Goal: Navigation & Orientation: Find specific page/section

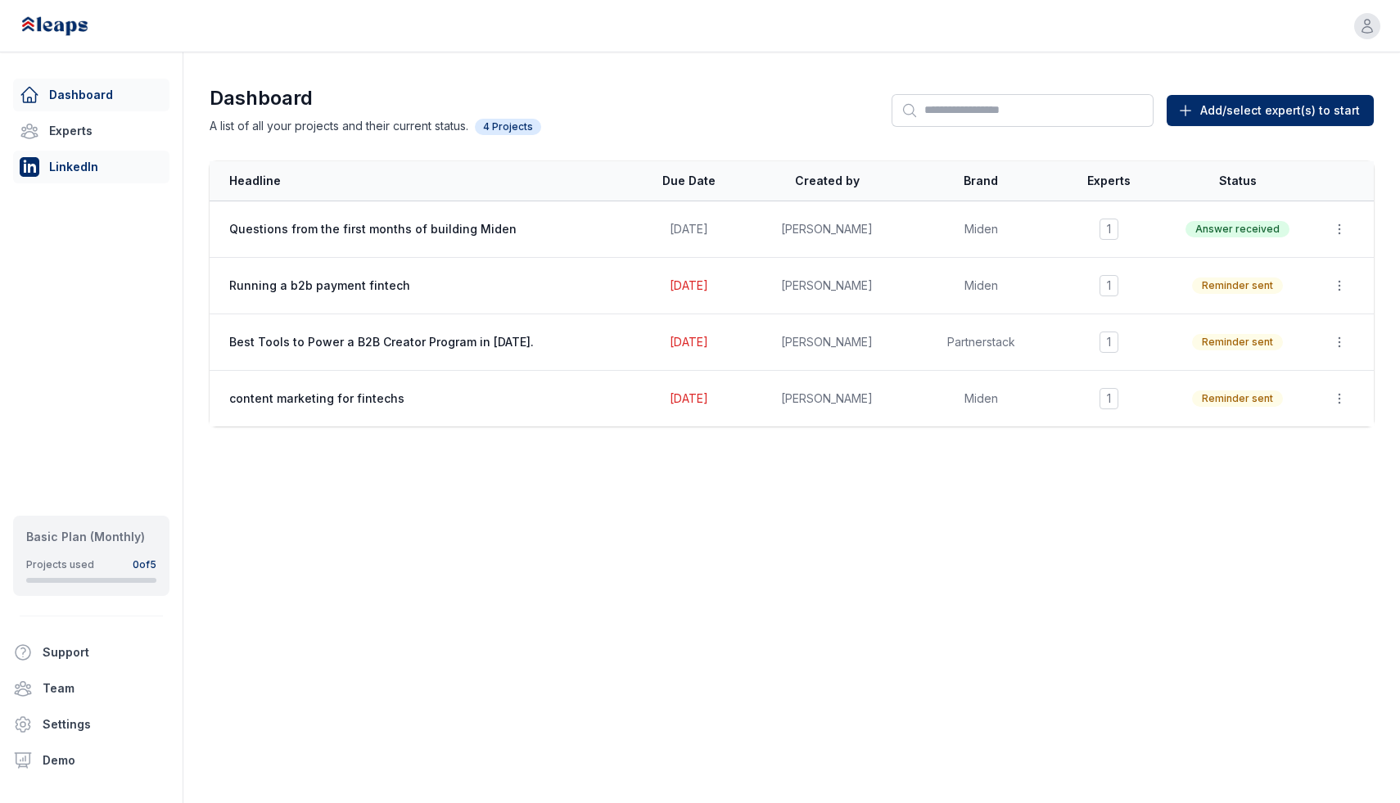
click at [52, 169] on link "LinkedIn" at bounding box center [91, 167] width 156 height 33
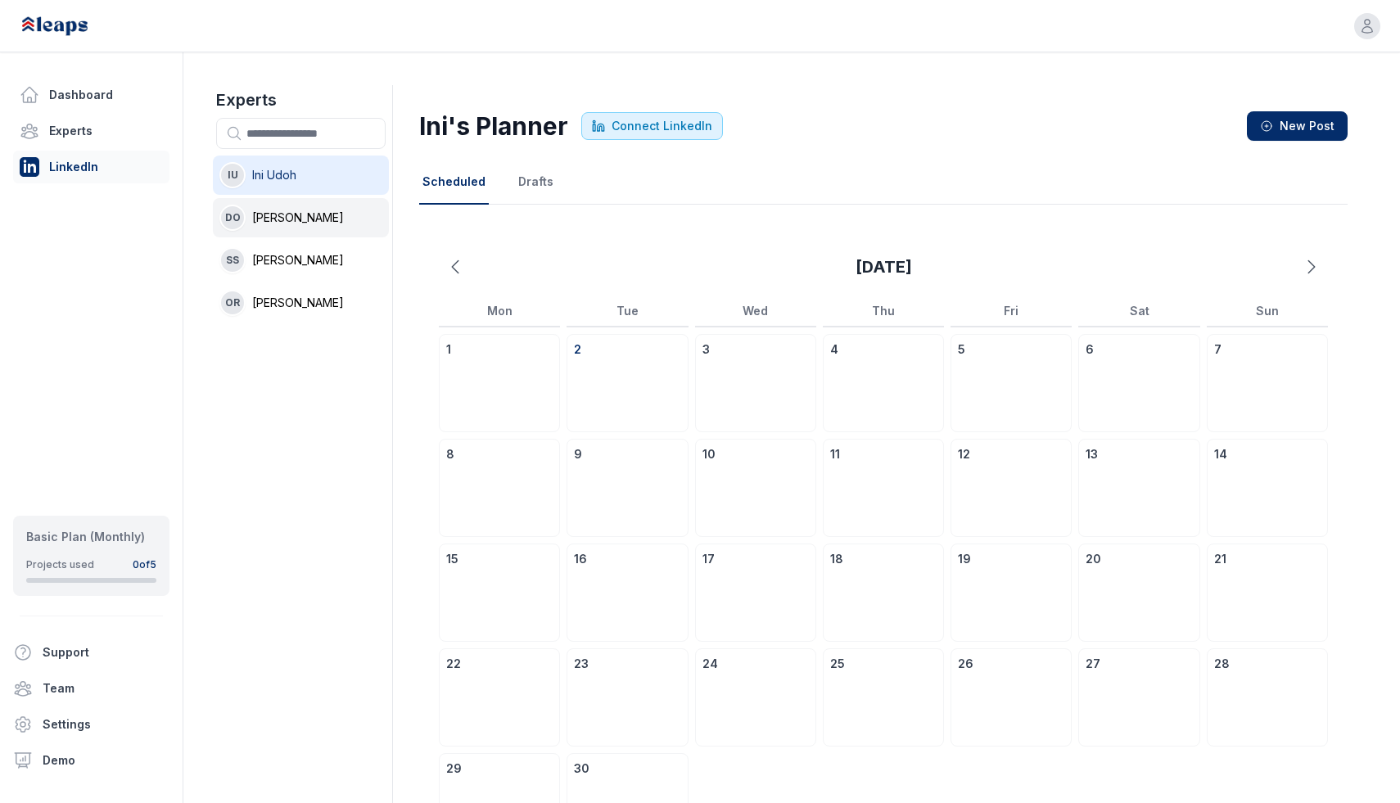
click at [322, 217] on span "[PERSON_NAME]" at bounding box center [298, 218] width 92 height 16
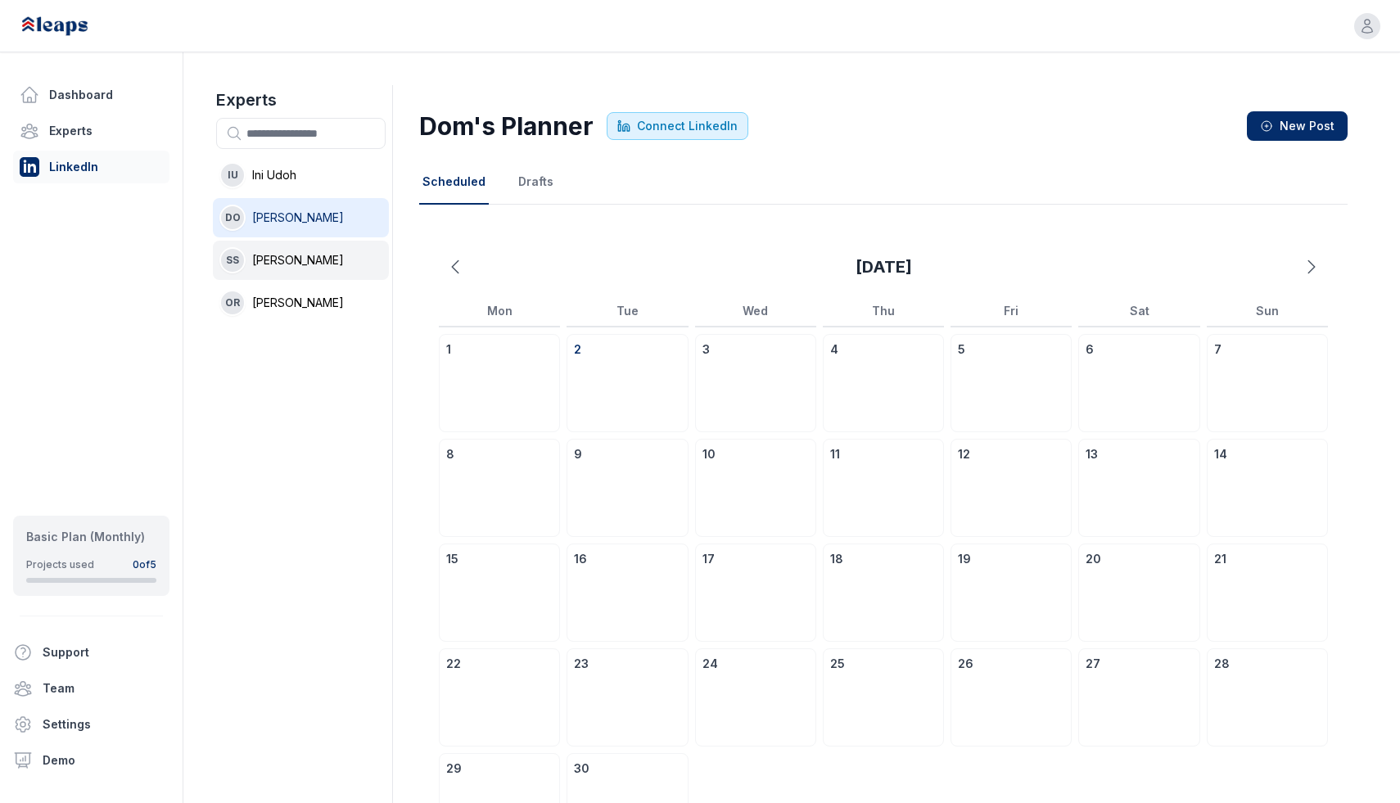
click at [322, 259] on span "[PERSON_NAME]" at bounding box center [298, 260] width 92 height 16
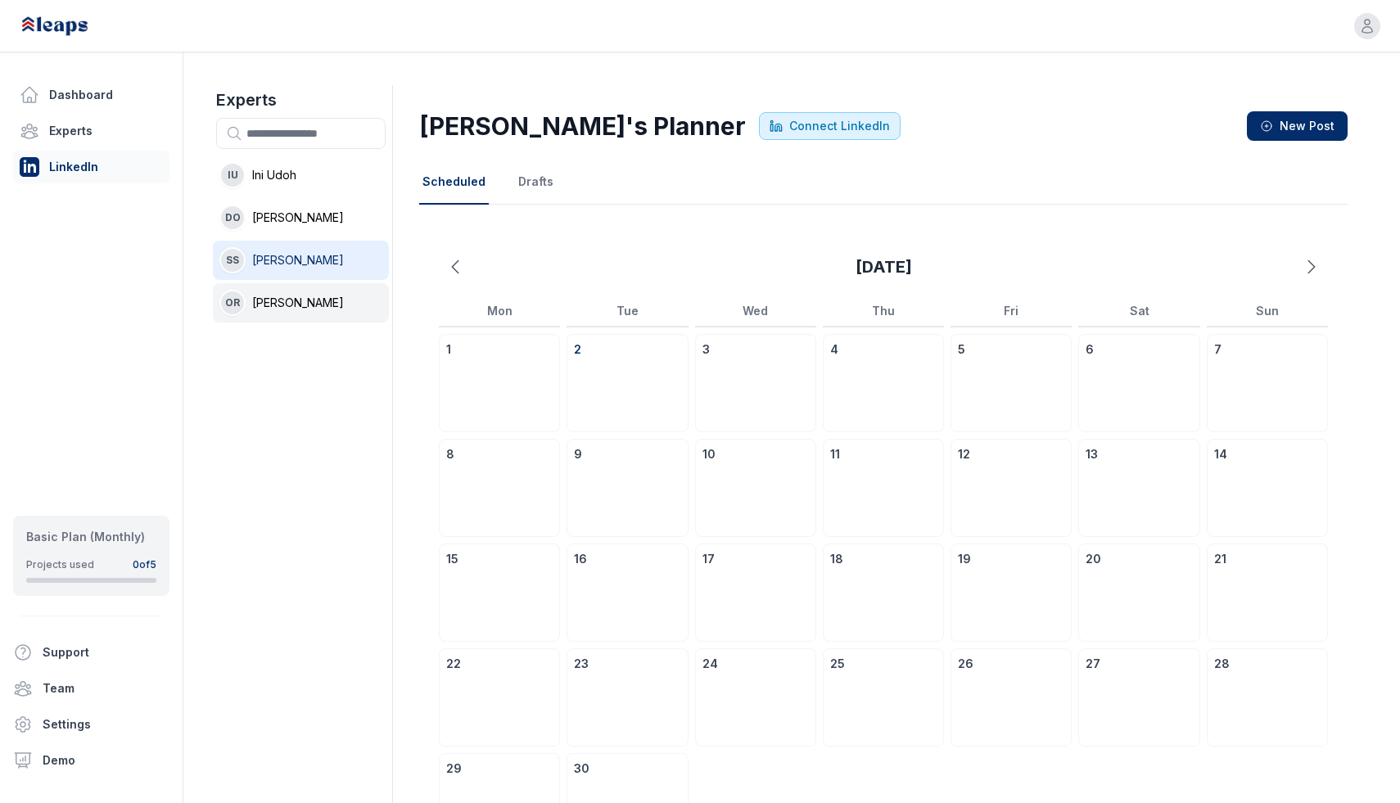
click at [333, 300] on span "[PERSON_NAME]" at bounding box center [298, 303] width 92 height 16
click at [331, 271] on li "SS [PERSON_NAME]" at bounding box center [301, 260] width 176 height 39
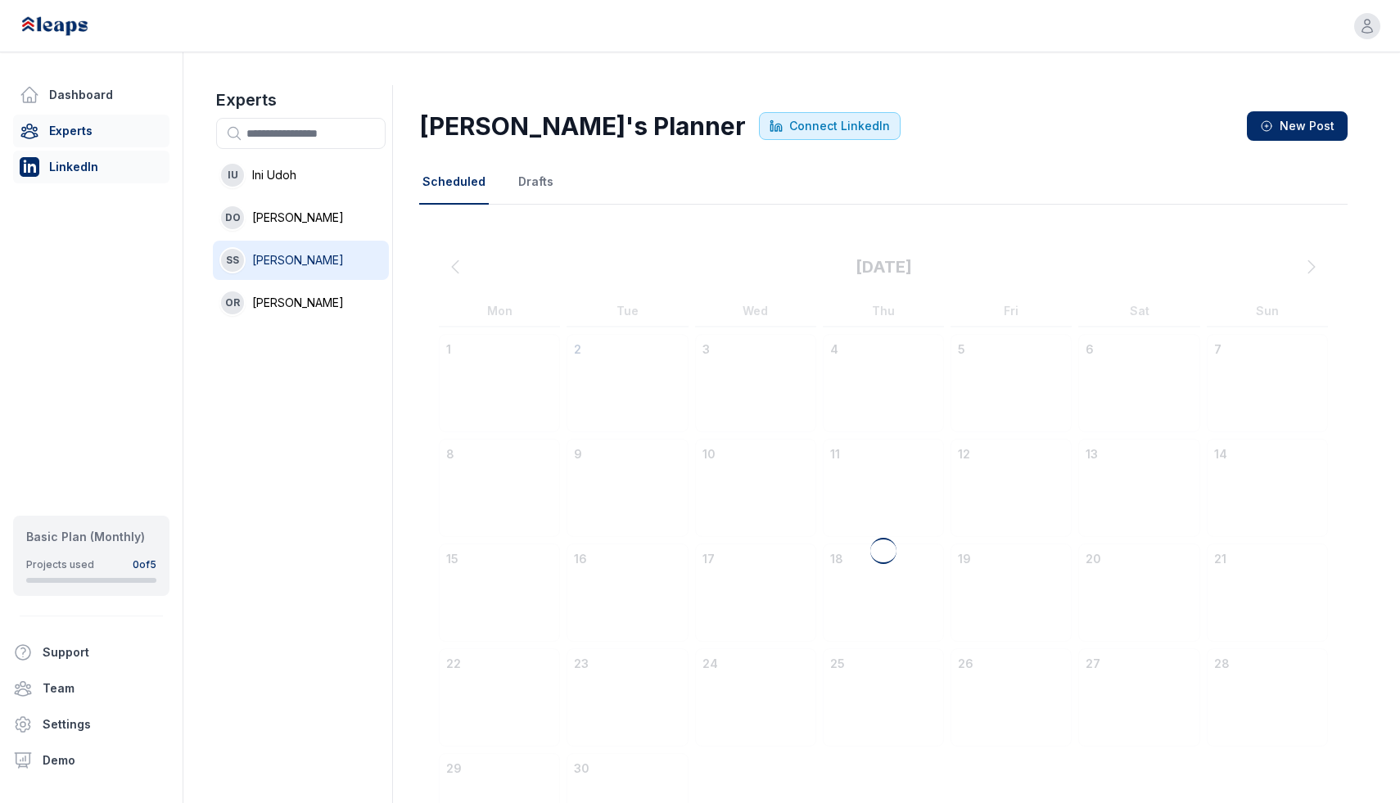
click at [106, 121] on link "Experts" at bounding box center [91, 131] width 156 height 33
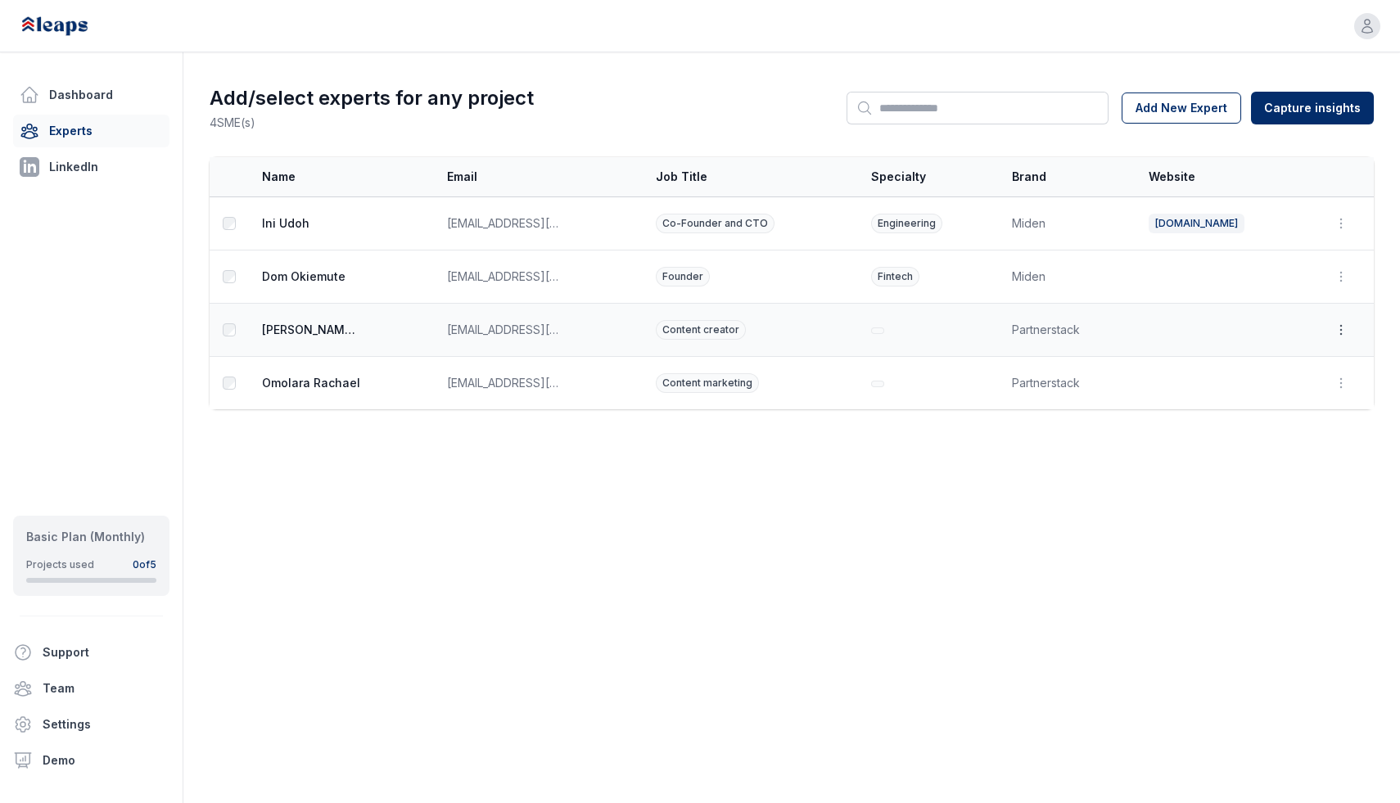
click at [1340, 335] on icon "button" at bounding box center [1341, 330] width 16 height 16
click at [1311, 397] on button "Delete" at bounding box center [1301, 396] width 105 height 29
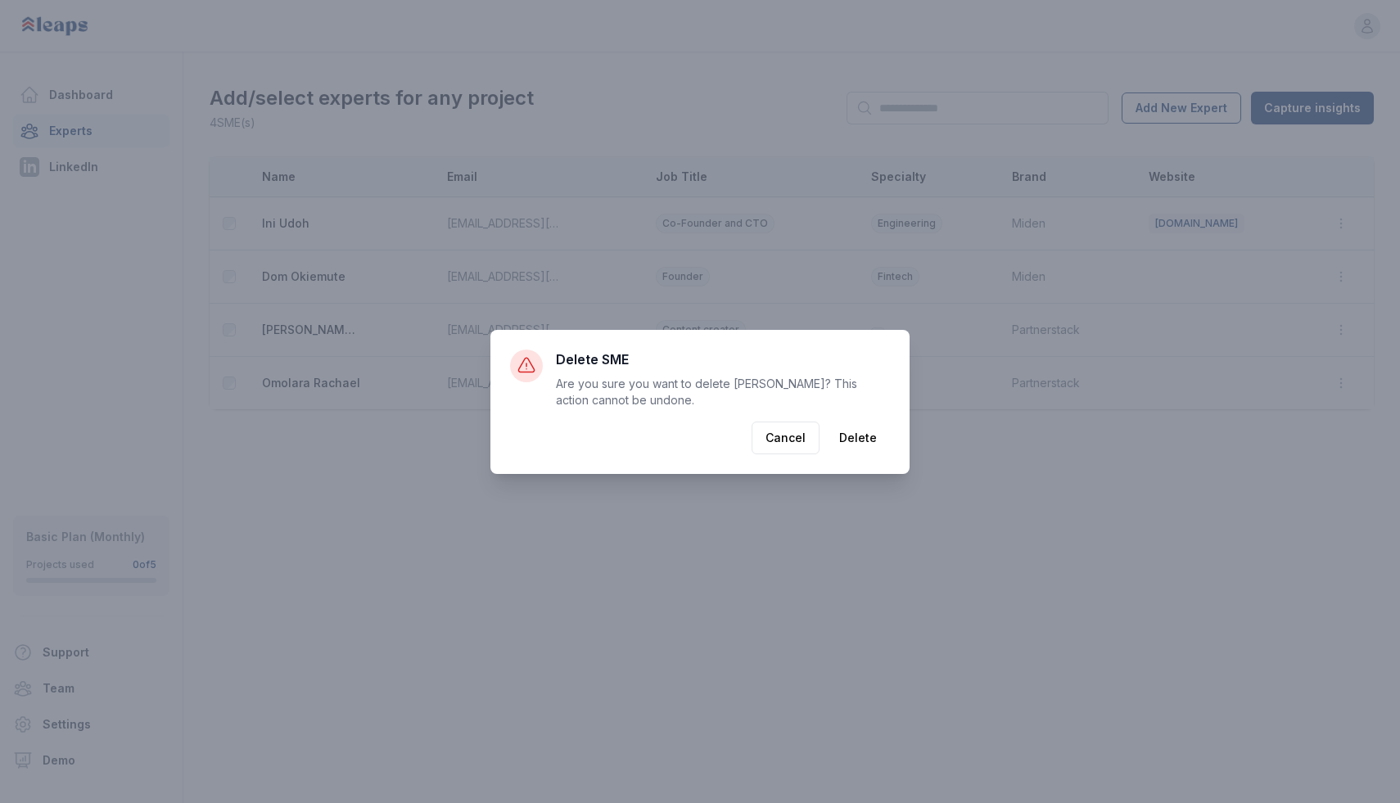
click at [855, 431] on button "Delete" at bounding box center [858, 438] width 64 height 33
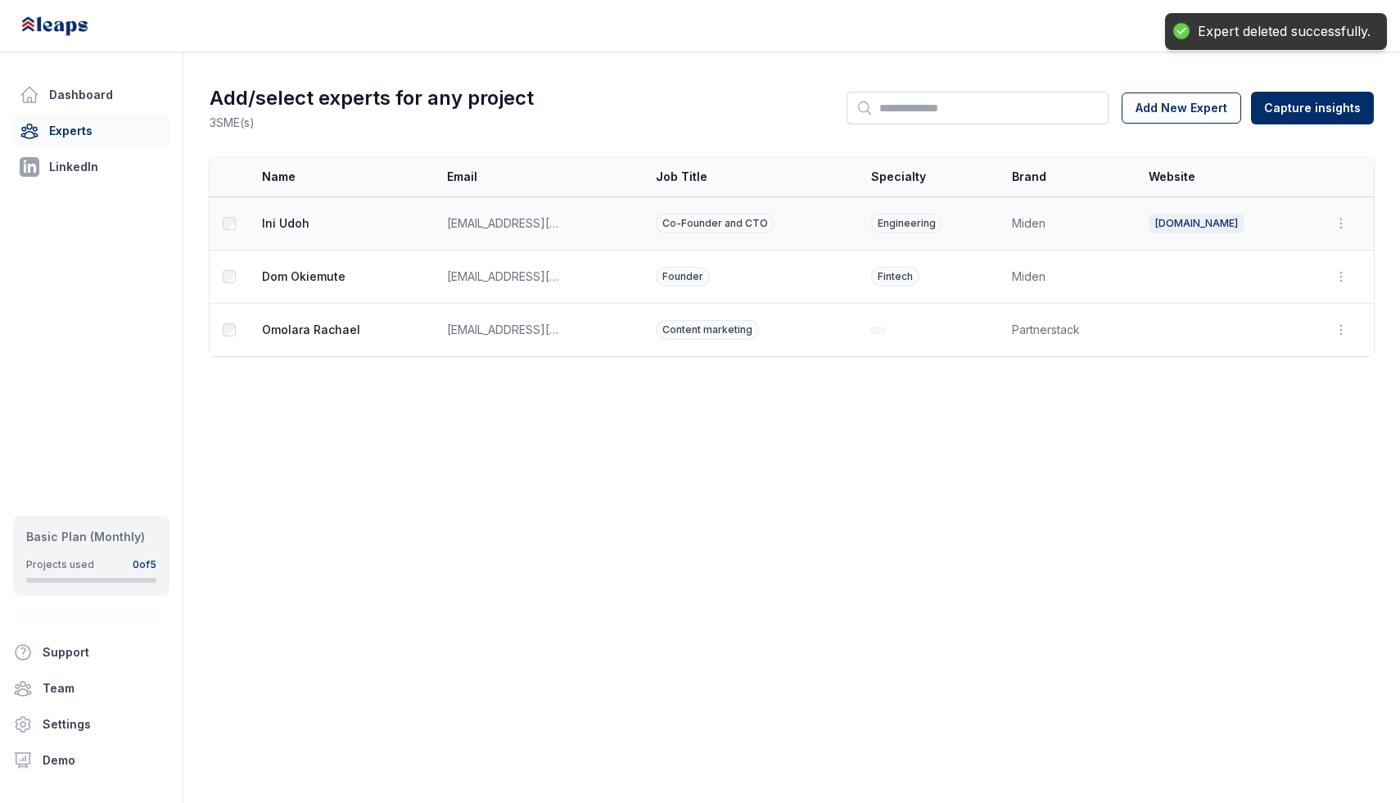
click at [316, 228] on span "Ini Udoh" at bounding box center [311, 223] width 98 height 16
click at [299, 224] on span "Ini Udoh" at bounding box center [311, 223] width 98 height 16
click at [86, 128] on link "Experts" at bounding box center [91, 131] width 156 height 33
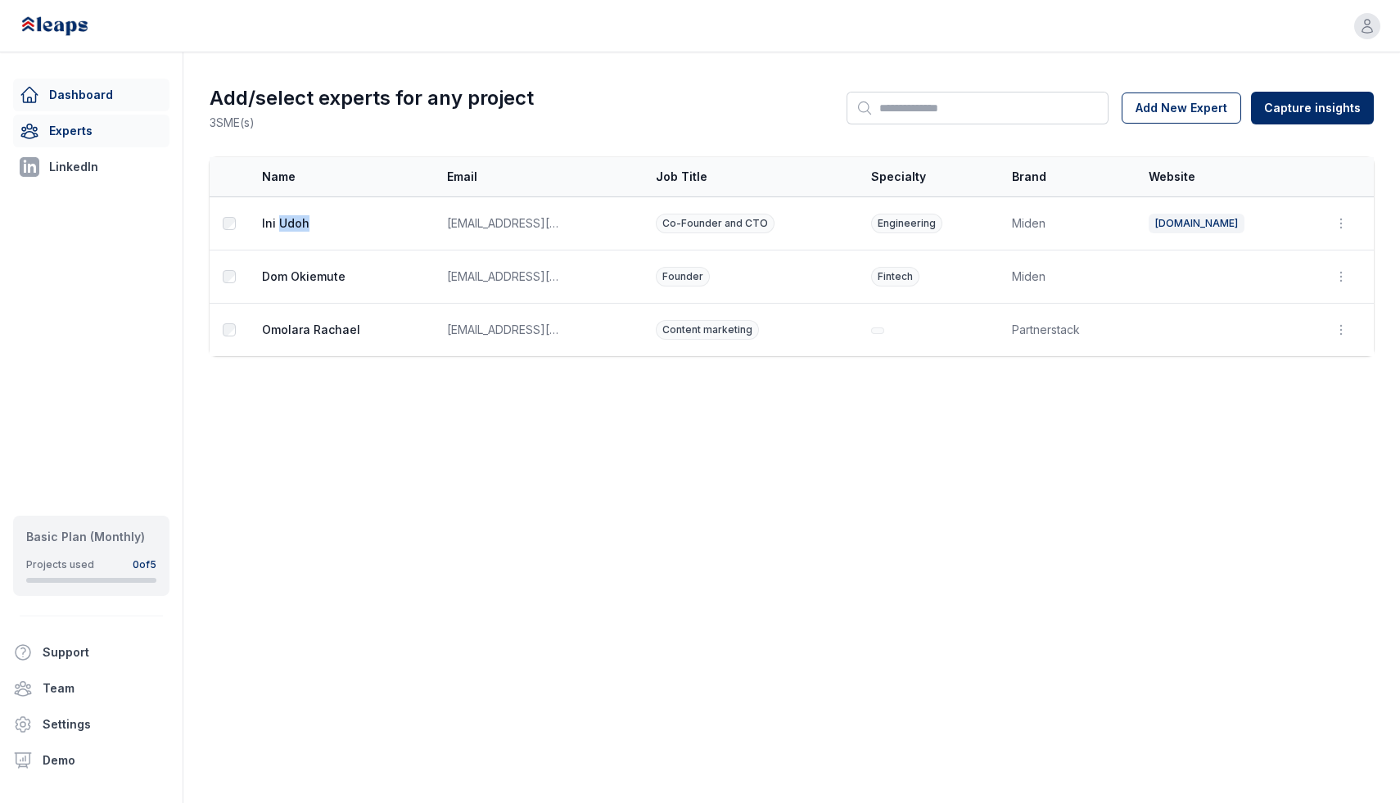
click at [58, 89] on link "Dashboard" at bounding box center [91, 95] width 156 height 33
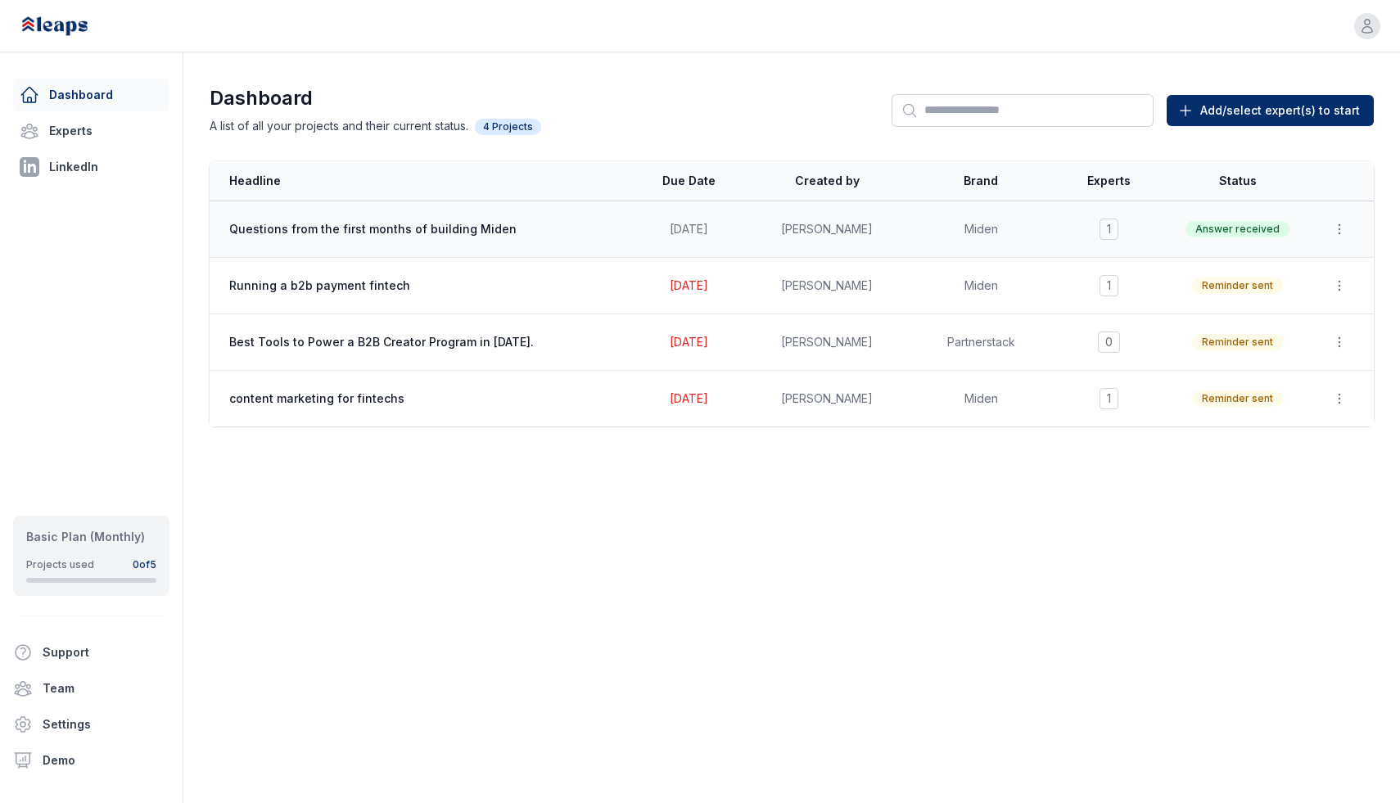
click at [365, 228] on span "Questions from the first months of building Miden" at bounding box center [392, 229] width 327 height 16
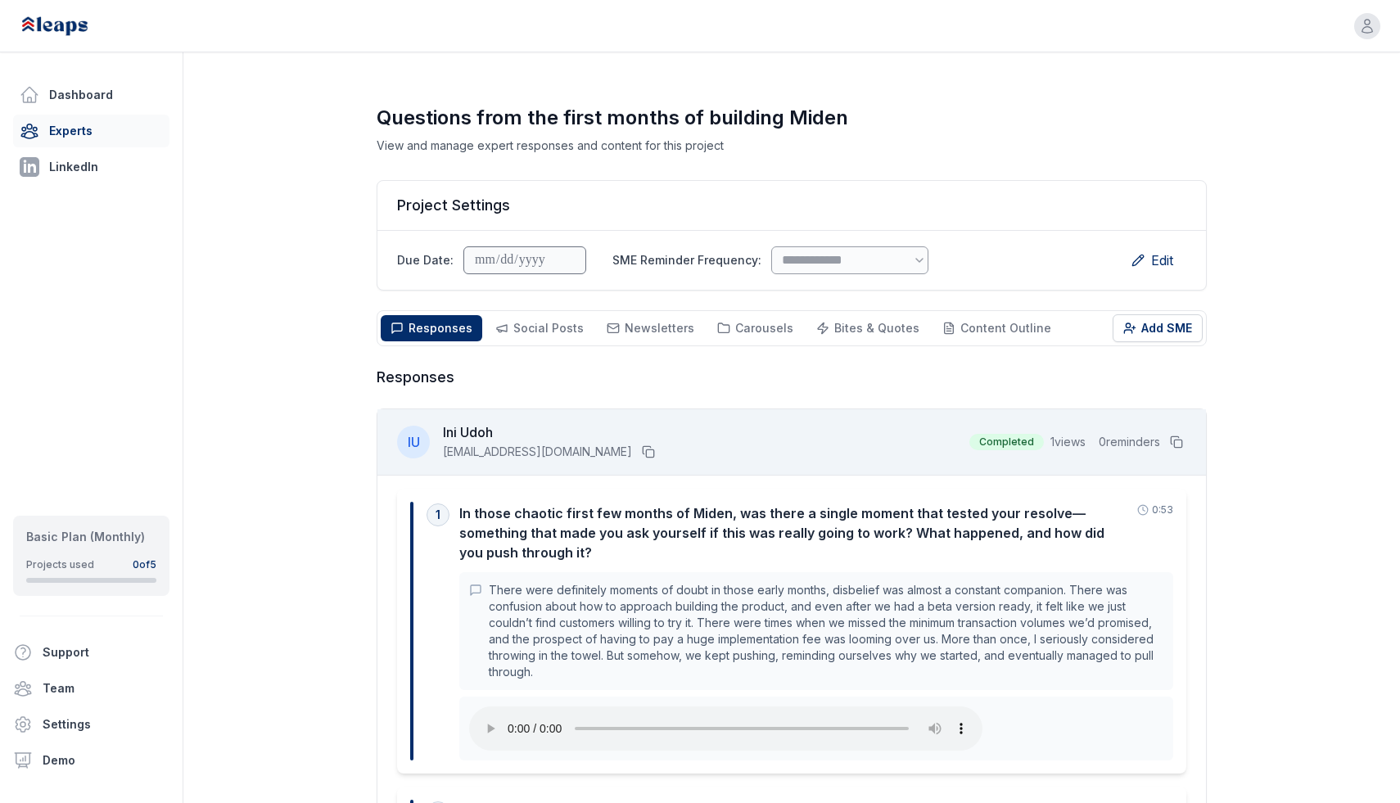
click at [98, 146] on link "Experts" at bounding box center [91, 131] width 156 height 33
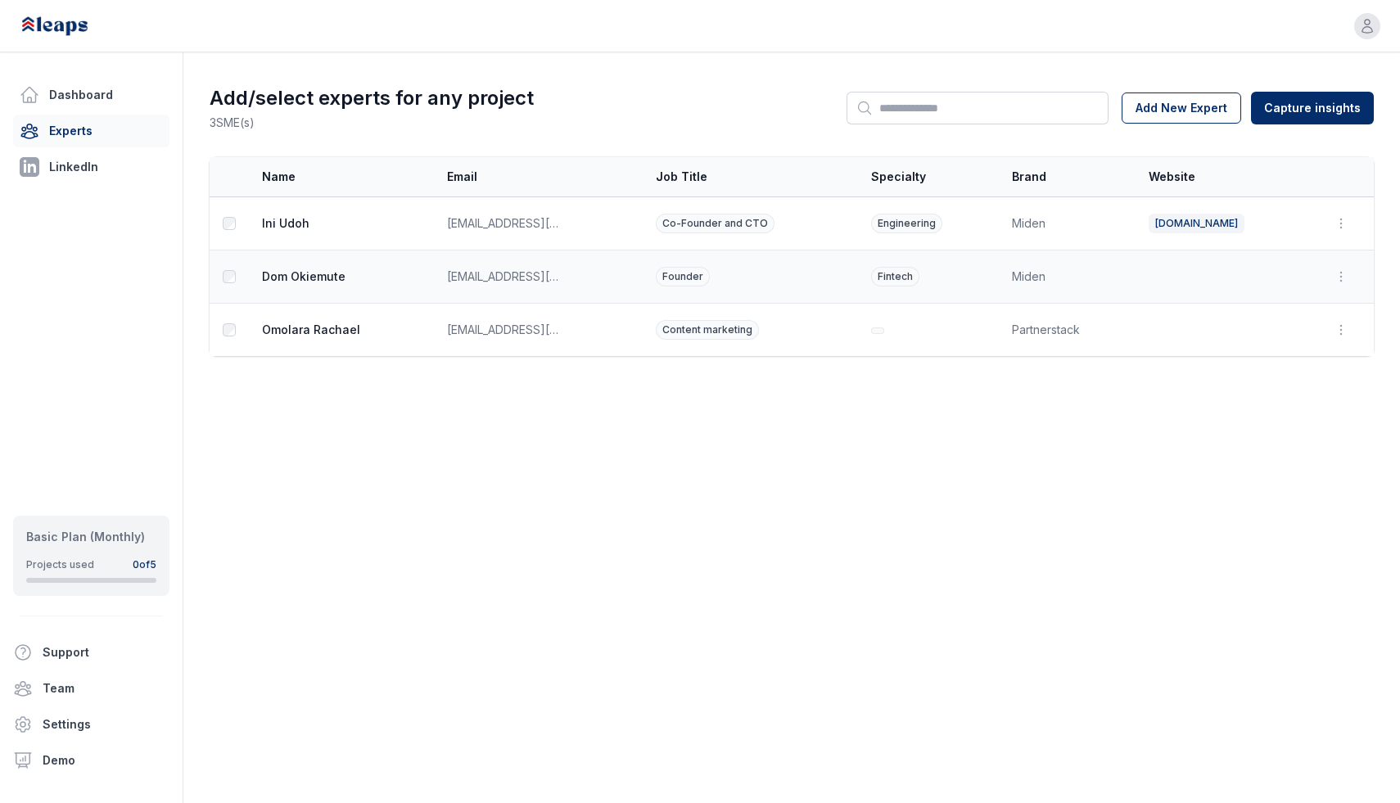
click at [343, 282] on span "[PERSON_NAME]" at bounding box center [311, 276] width 98 height 16
click at [321, 278] on span "[PERSON_NAME]" at bounding box center [311, 276] width 98 height 16
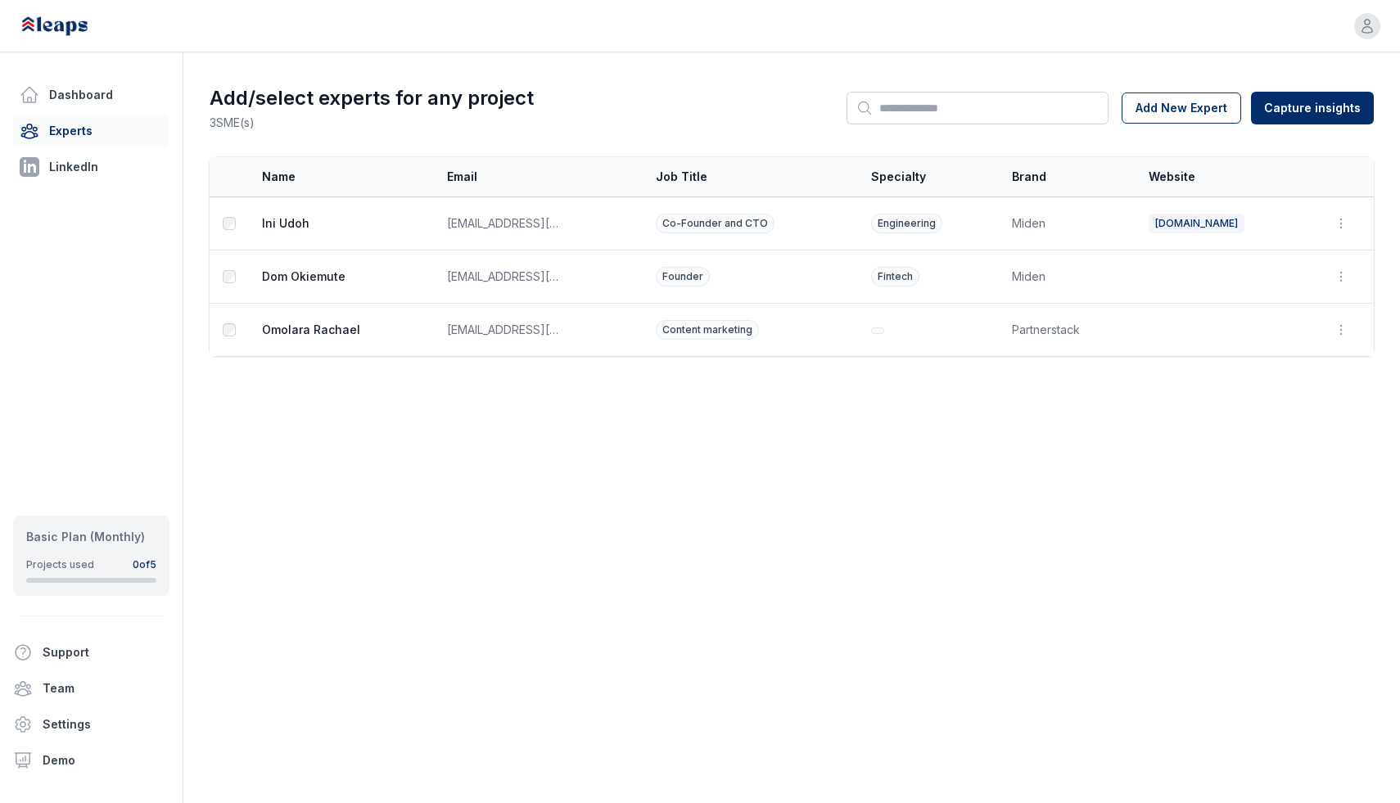
click at [353, 449] on body "Open user menu Dashboard Experts LinkedIn Basic Plan (Monthly) Projects used 0 …" at bounding box center [700, 401] width 1400 height 803
click at [119, 108] on link "Dashboard" at bounding box center [91, 95] width 156 height 33
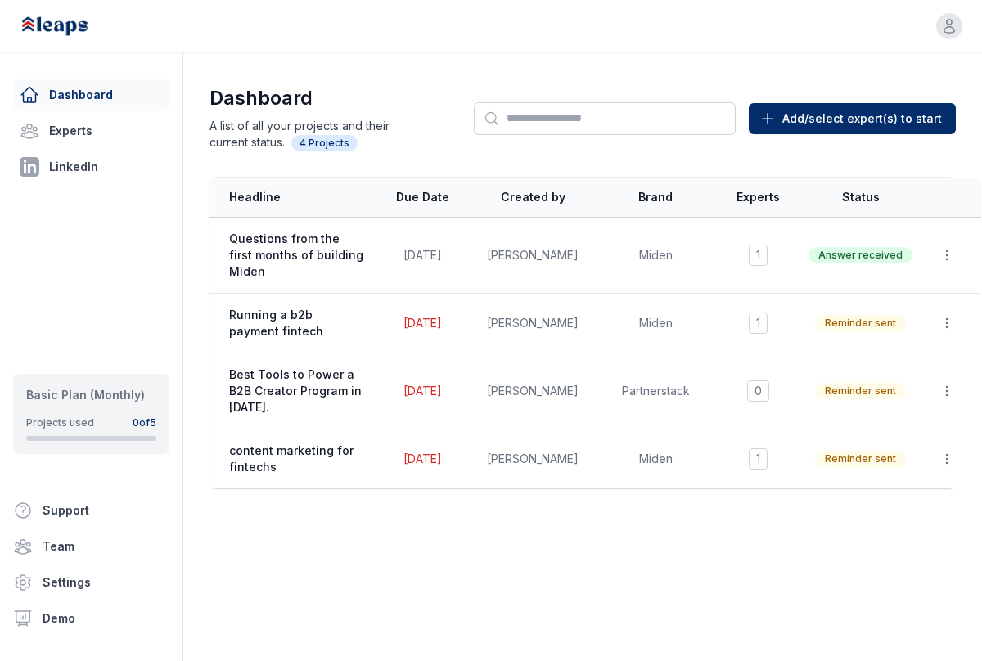
click at [17, 283] on div "Dashboard Experts LinkedIn Basic Plan (Monthly) Projects used 0 of 5 Support Te…" at bounding box center [91, 330] width 183 height 661
